Goal: Navigation & Orientation: Find specific page/section

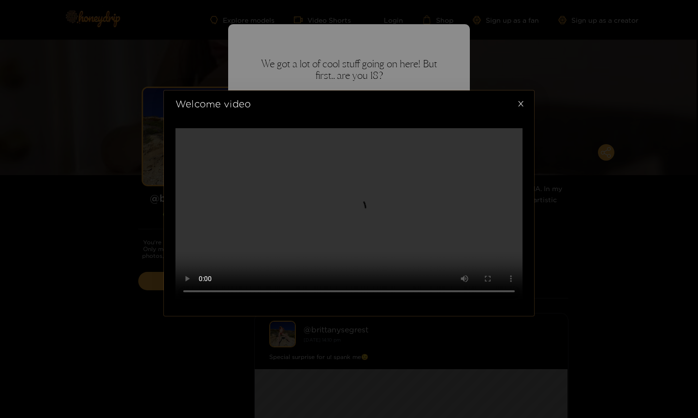
click at [515, 90] on span "Close" at bounding box center [520, 103] width 27 height 27
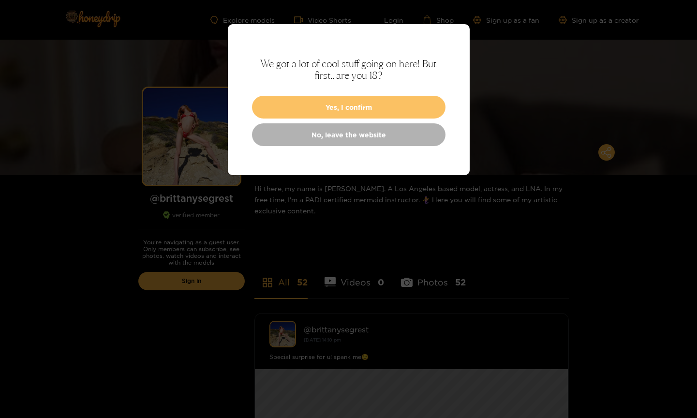
click at [337, 104] on button "Yes, I confirm" at bounding box center [348, 107] width 193 height 23
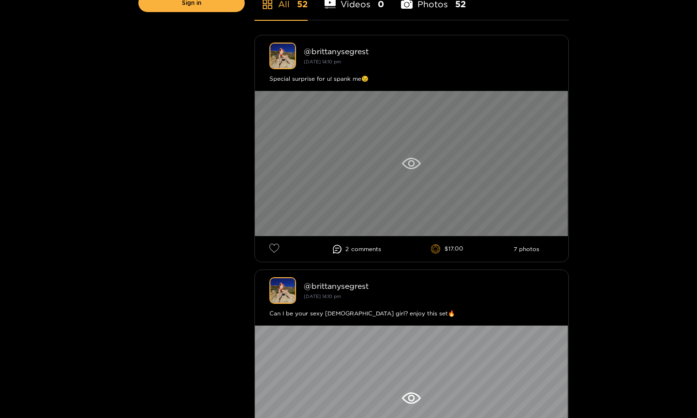
scroll to position [272, 0]
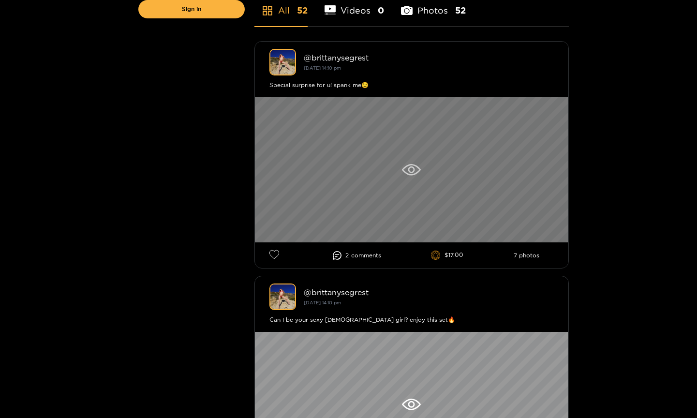
click at [413, 163] on div at bounding box center [411, 169] width 313 height 145
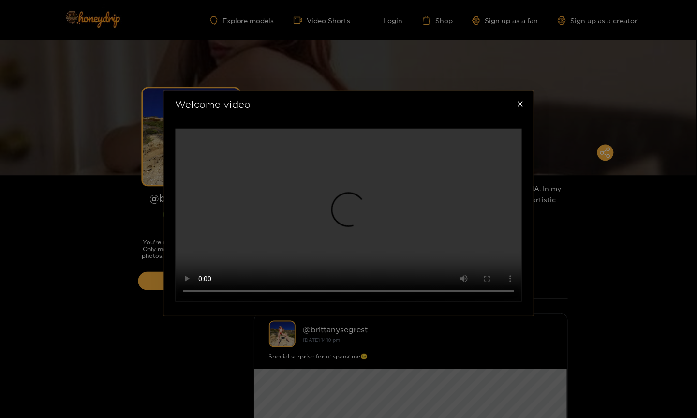
scroll to position [260, 0]
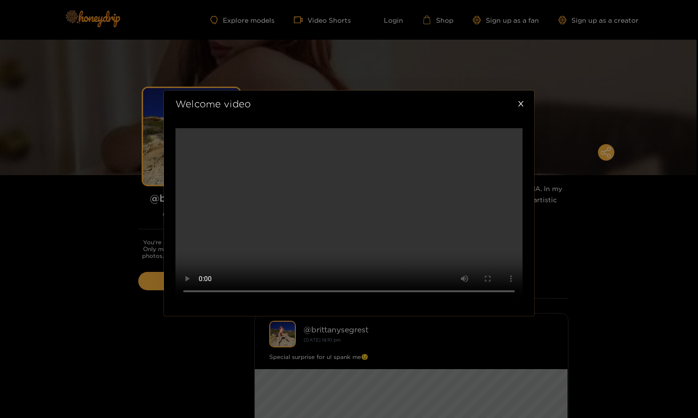
click at [582, 241] on div "Welcome video" at bounding box center [349, 209] width 698 height 418
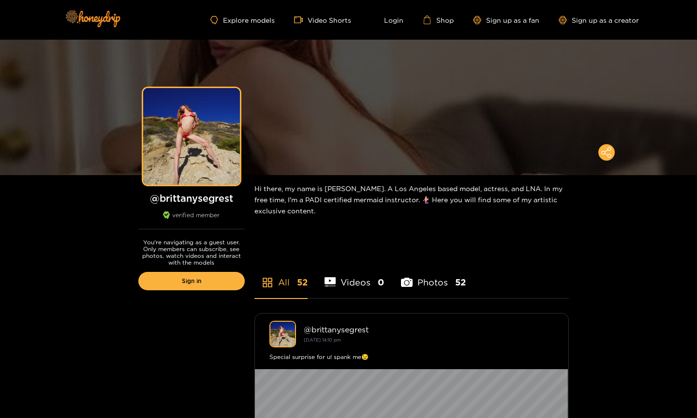
scroll to position [0, 0]
click at [251, 18] on link "Explore models" at bounding box center [242, 20] width 64 height 8
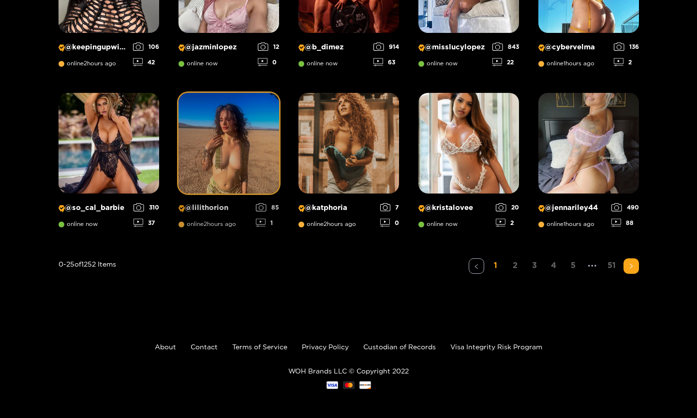
scroll to position [741, 0]
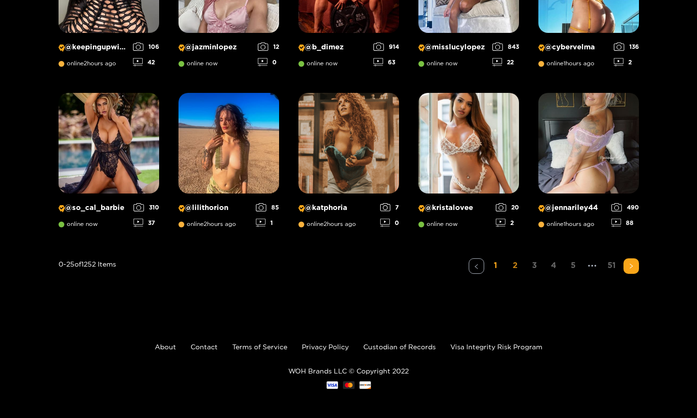
click at [513, 267] on link "2" at bounding box center [514, 265] width 15 height 14
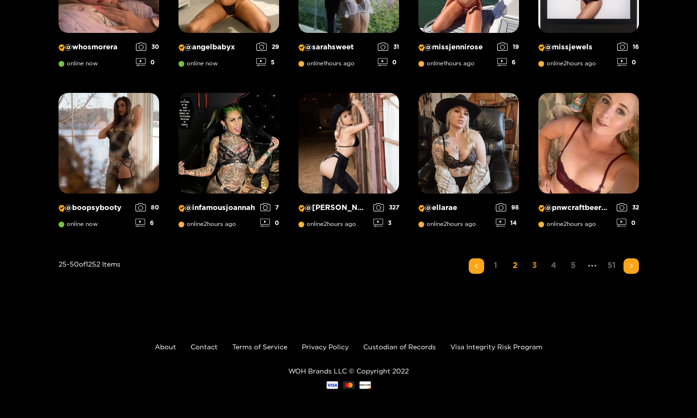
click at [536, 263] on link "3" at bounding box center [534, 265] width 15 height 14
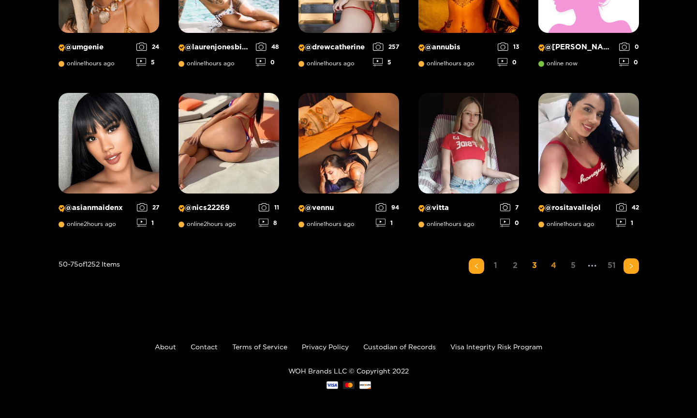
click at [554, 266] on link "4" at bounding box center [553, 265] width 15 height 14
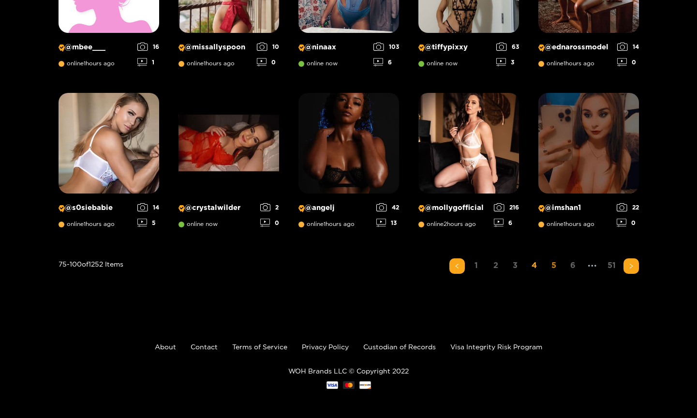
click at [551, 264] on link "5" at bounding box center [553, 265] width 15 height 14
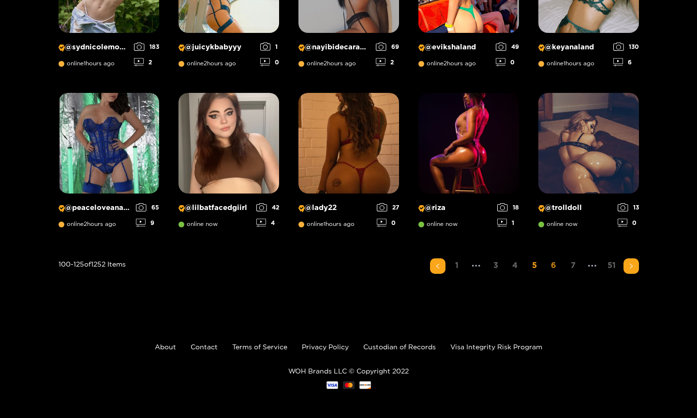
click at [552, 267] on link "6" at bounding box center [553, 265] width 15 height 14
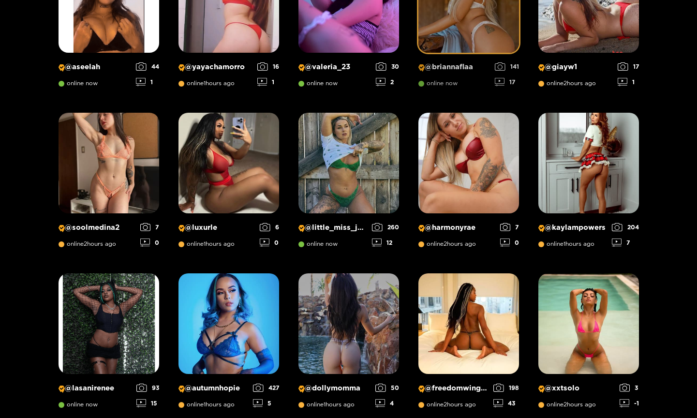
scroll to position [645, 0]
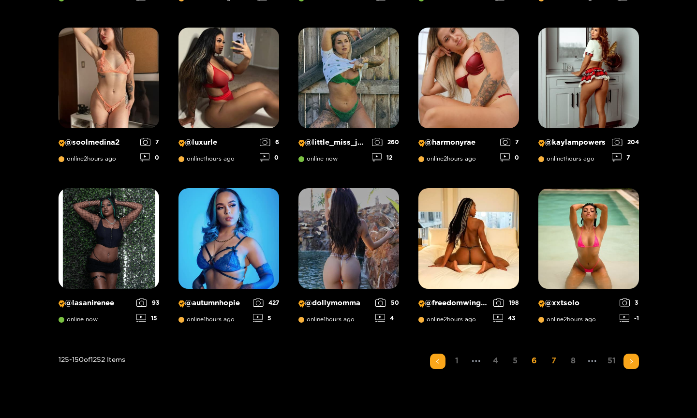
click at [551, 362] on link "7" at bounding box center [553, 360] width 15 height 14
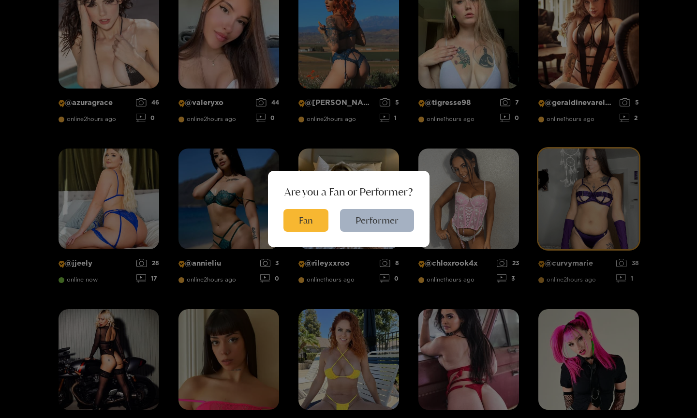
scroll to position [528, 0]
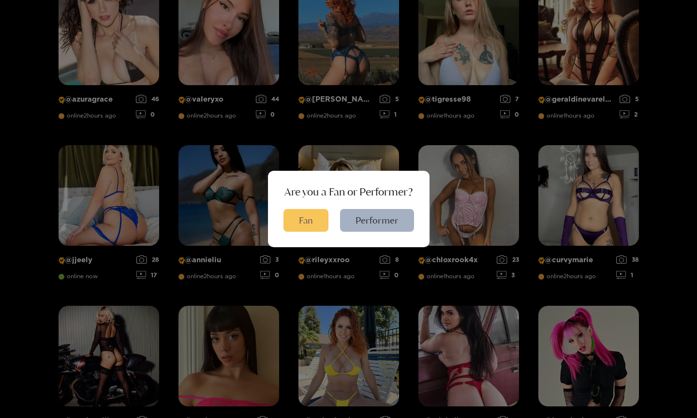
click at [315, 222] on button "Fan" at bounding box center [305, 220] width 45 height 23
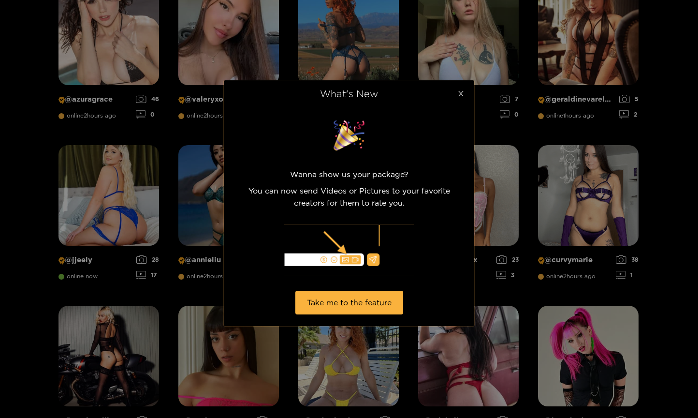
click at [462, 91] on icon "close" at bounding box center [460, 93] width 5 height 5
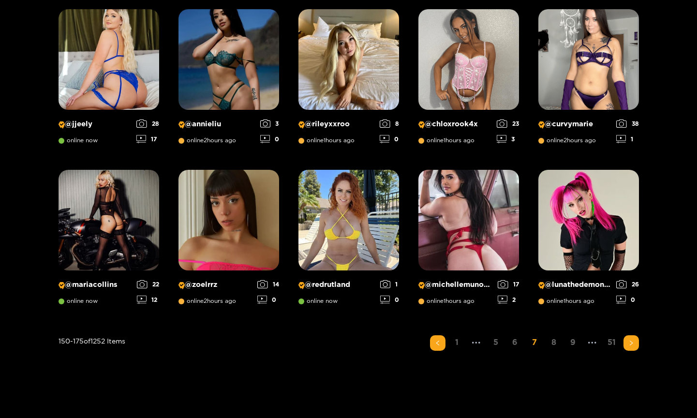
scroll to position [671, 0]
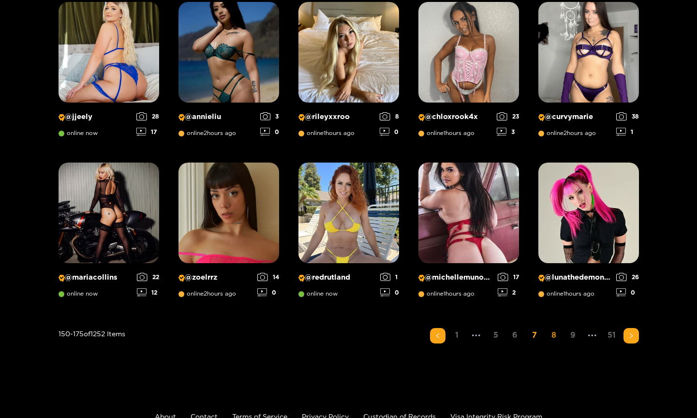
click at [549, 333] on link "8" at bounding box center [553, 335] width 15 height 14
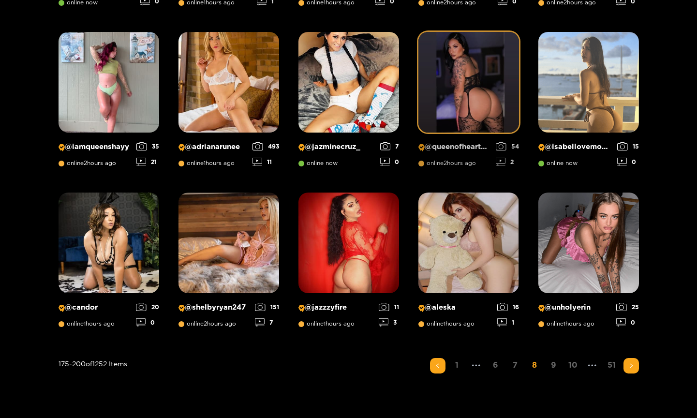
scroll to position [648, 0]
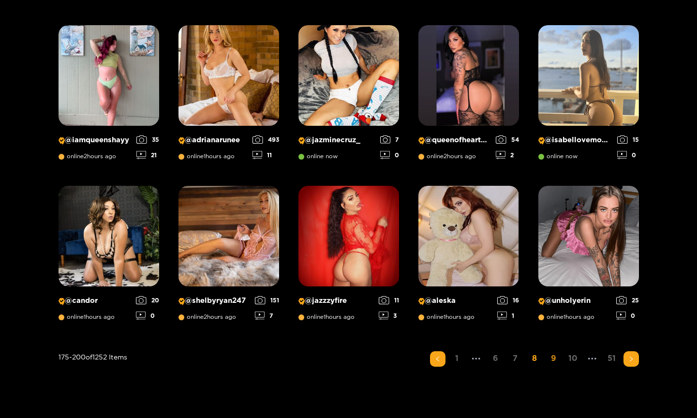
click at [554, 357] on link "9" at bounding box center [553, 358] width 15 height 14
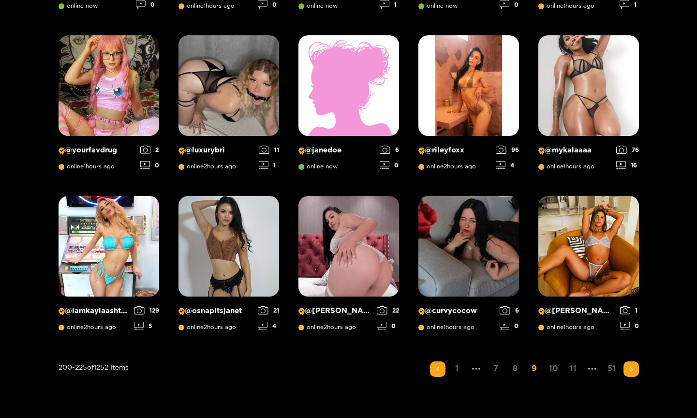
scroll to position [639, 0]
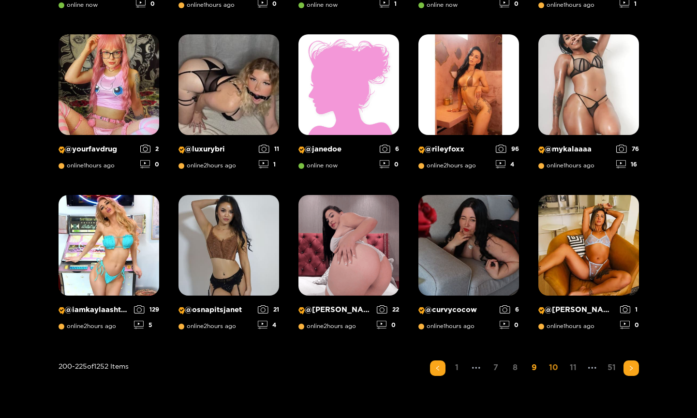
click at [552, 368] on link "10" at bounding box center [553, 367] width 15 height 14
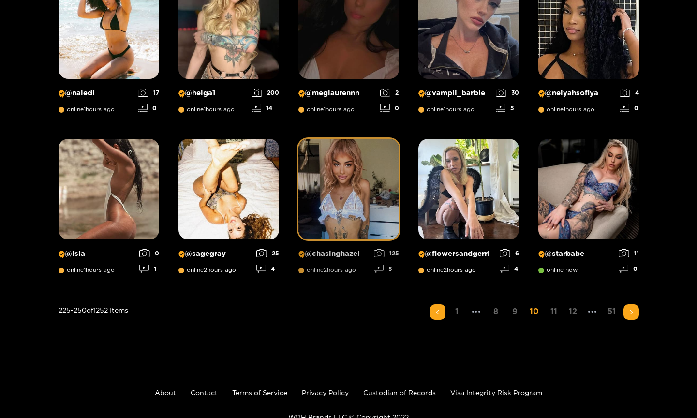
scroll to position [697, 0]
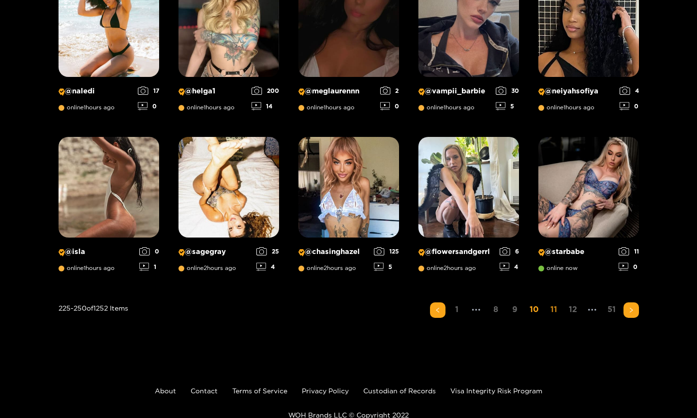
click at [550, 307] on link "11" at bounding box center [553, 309] width 15 height 14
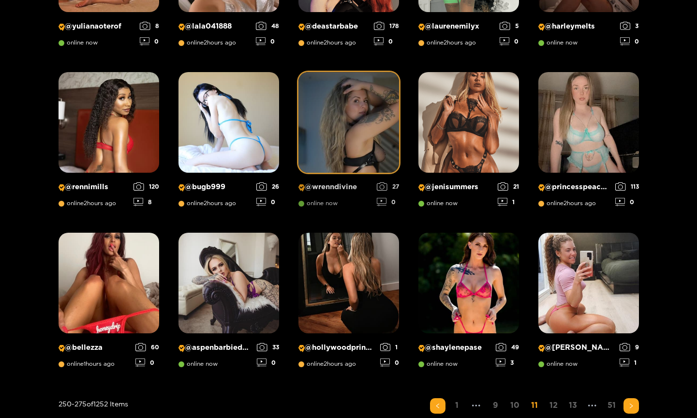
scroll to position [610, 0]
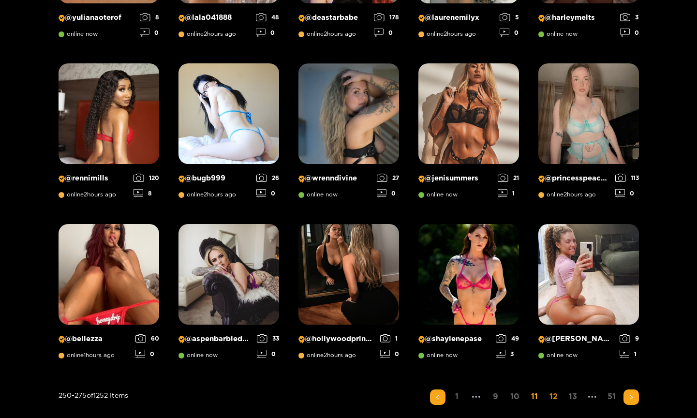
click at [552, 394] on link "12" at bounding box center [553, 396] width 15 height 14
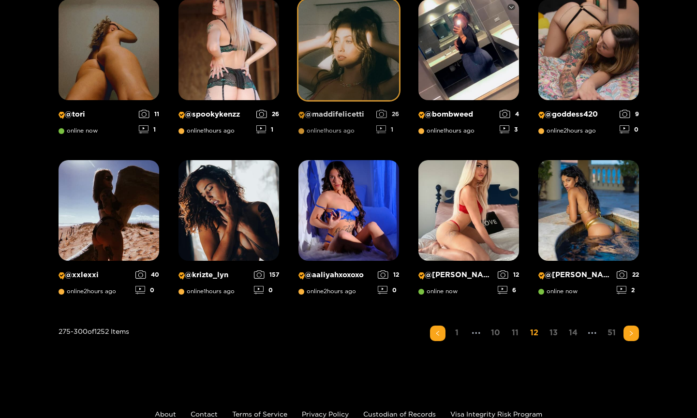
scroll to position [682, 0]
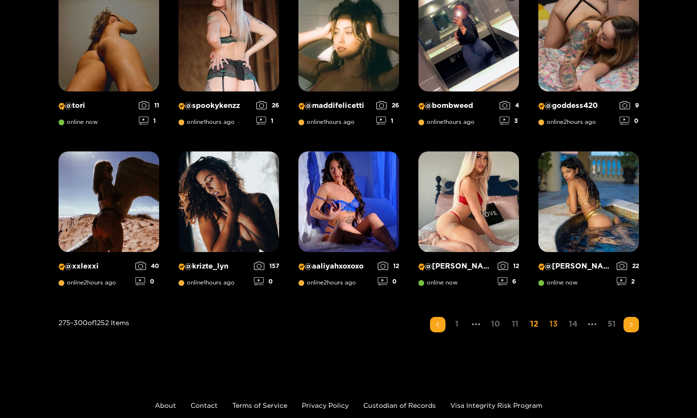
click at [551, 323] on link "13" at bounding box center [553, 324] width 15 height 14
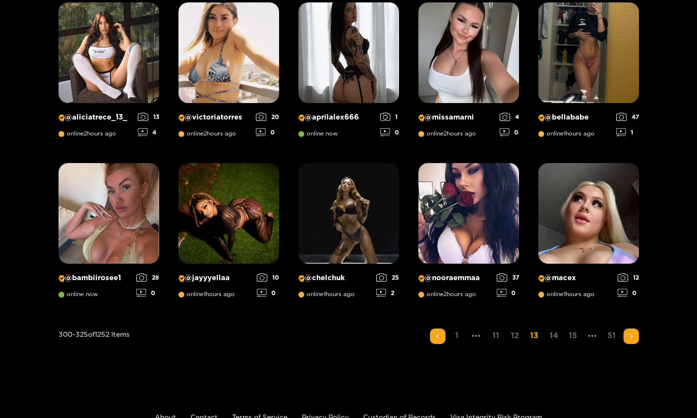
scroll to position [675, 0]
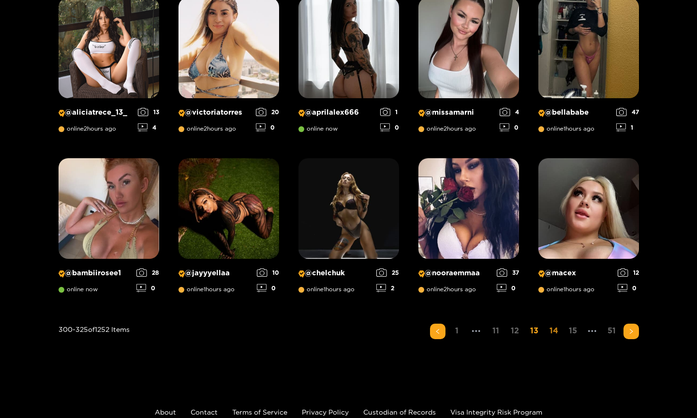
click at [552, 329] on link "14" at bounding box center [553, 330] width 15 height 14
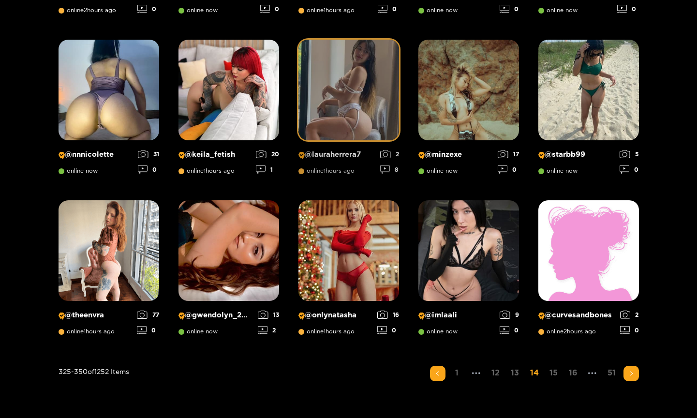
scroll to position [642, 0]
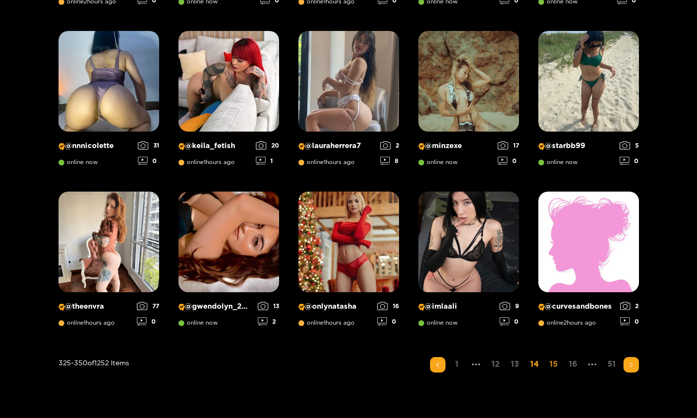
click at [554, 365] on link "15" at bounding box center [553, 364] width 15 height 14
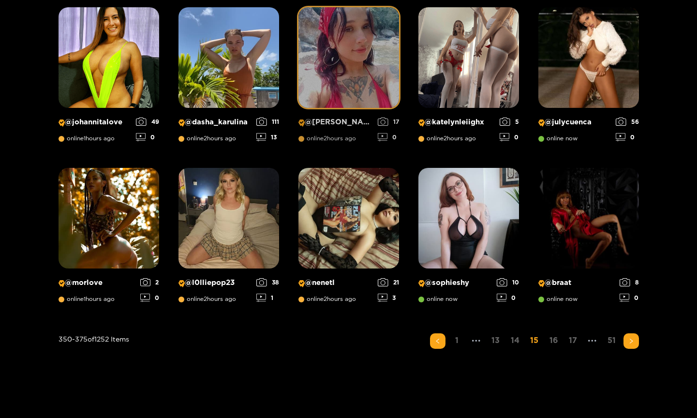
scroll to position [668, 0]
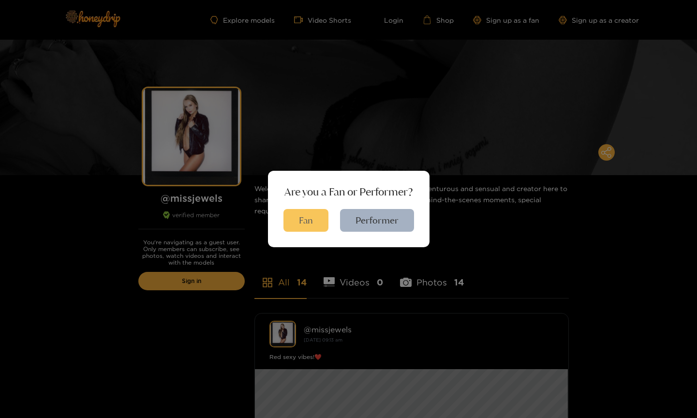
click at [302, 221] on button "Fan" at bounding box center [305, 220] width 45 height 23
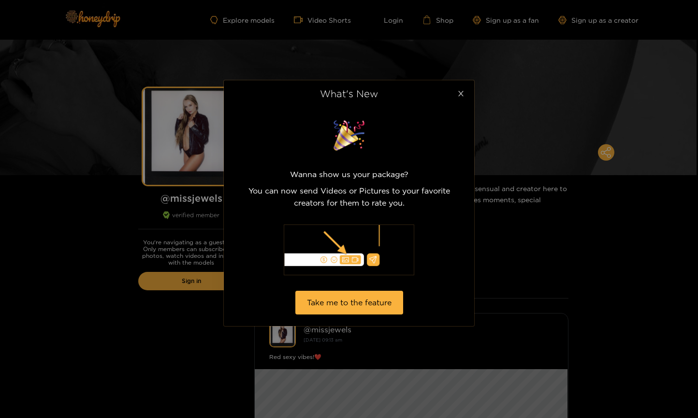
click at [462, 91] on icon "close" at bounding box center [460, 93] width 5 height 5
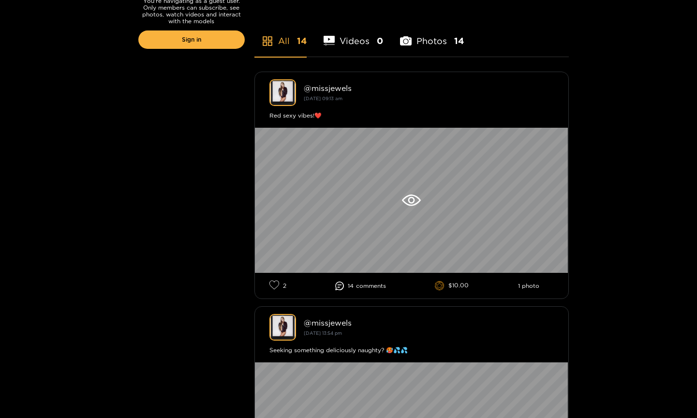
scroll to position [238, 0]
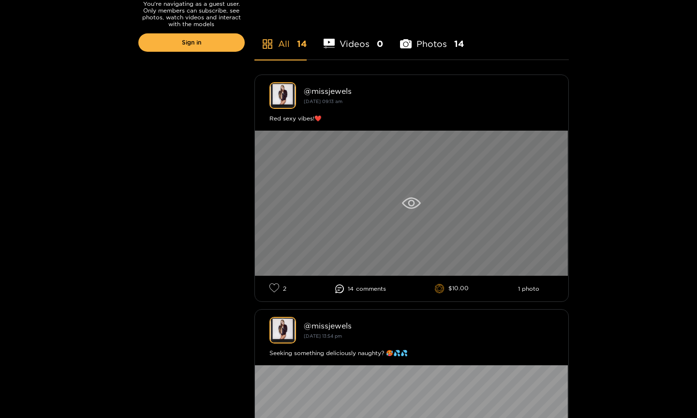
click at [406, 201] on icon at bounding box center [411, 203] width 19 height 12
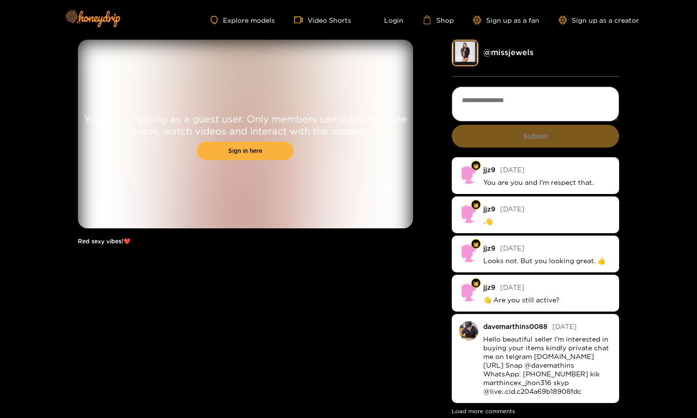
click at [302, 287] on div "You're navigating as a guest user. Only members can subscribe, see photos, watc…" at bounding box center [245, 228] width 335 height 377
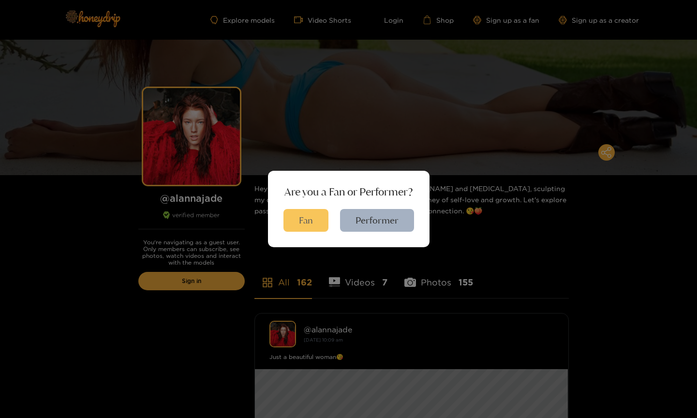
click at [308, 212] on button "Fan" at bounding box center [305, 220] width 45 height 23
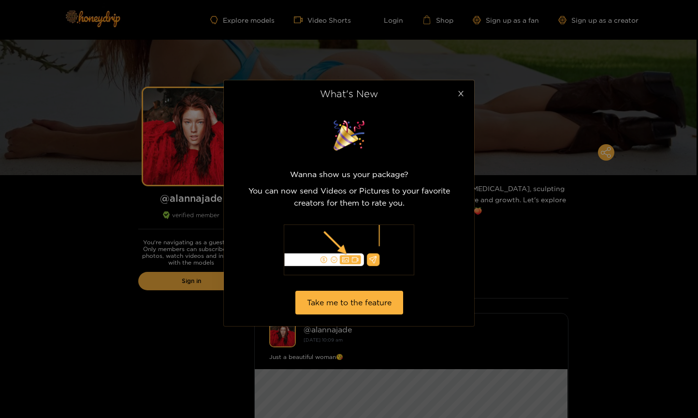
click at [461, 93] on icon "close" at bounding box center [460, 93] width 5 height 5
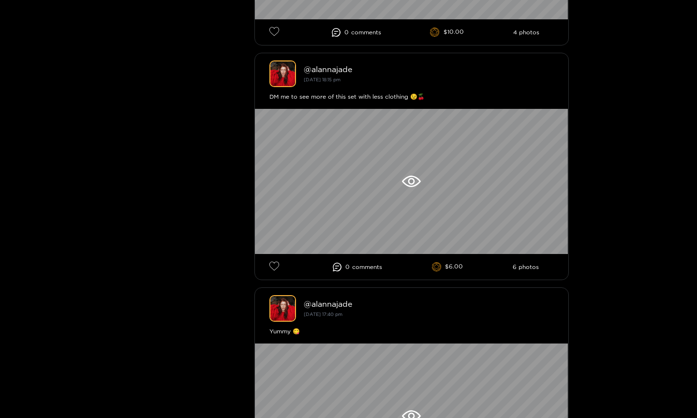
scroll to position [489, 0]
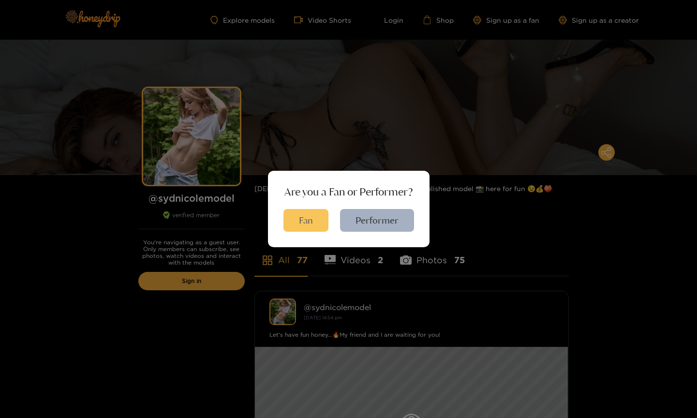
click at [307, 223] on button "Fan" at bounding box center [305, 220] width 45 height 23
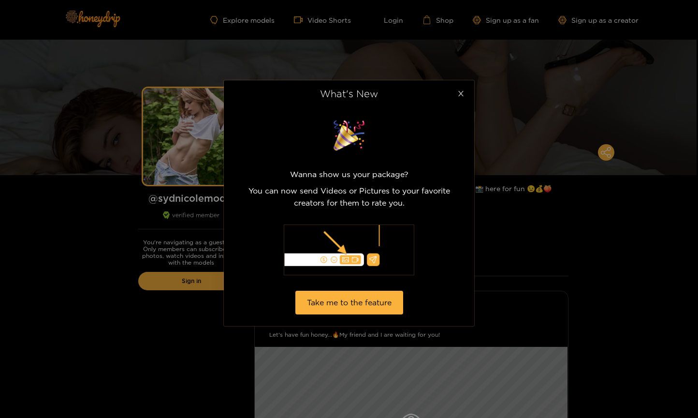
click at [458, 90] on icon "close" at bounding box center [460, 93] width 7 height 7
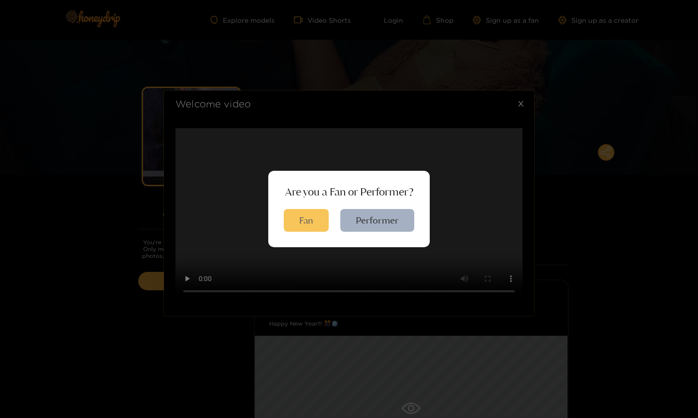
click at [305, 222] on button "Fan" at bounding box center [306, 220] width 45 height 23
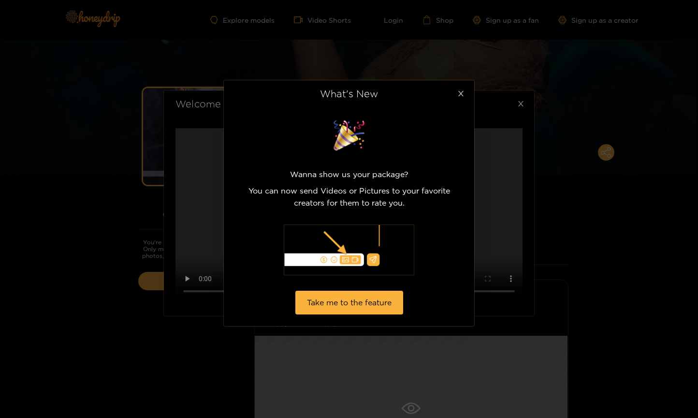
click at [458, 92] on icon "close" at bounding box center [460, 93] width 7 height 7
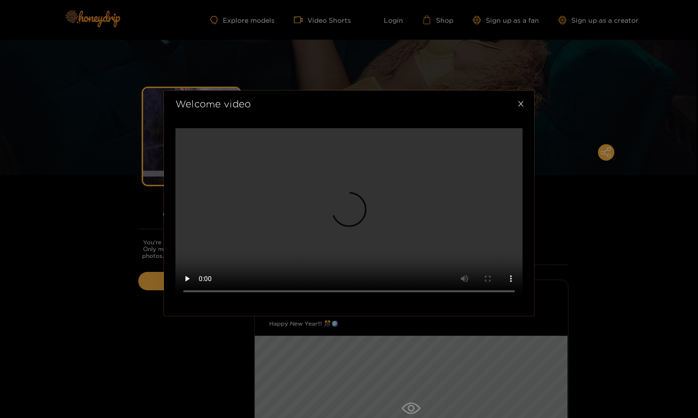
click at [519, 100] on icon "close" at bounding box center [520, 103] width 7 height 7
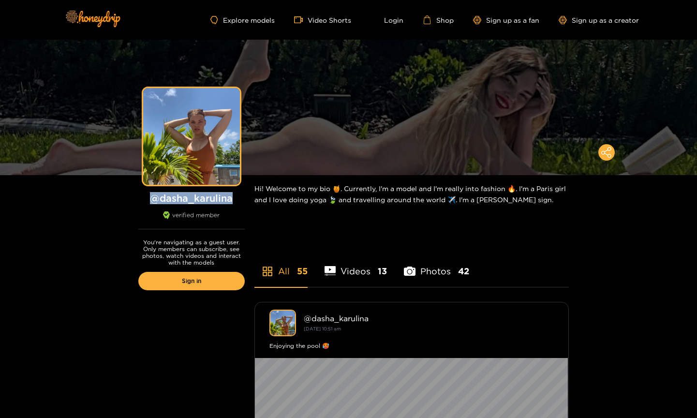
drag, startPoint x: 235, startPoint y: 200, endPoint x: 153, endPoint y: 193, distance: 82.5
click at [153, 193] on h1 "@ dasha_karulina" at bounding box center [191, 198] width 106 height 12
copy h1 "@ dasha_karulina"
